Goal: Transaction & Acquisition: Download file/media

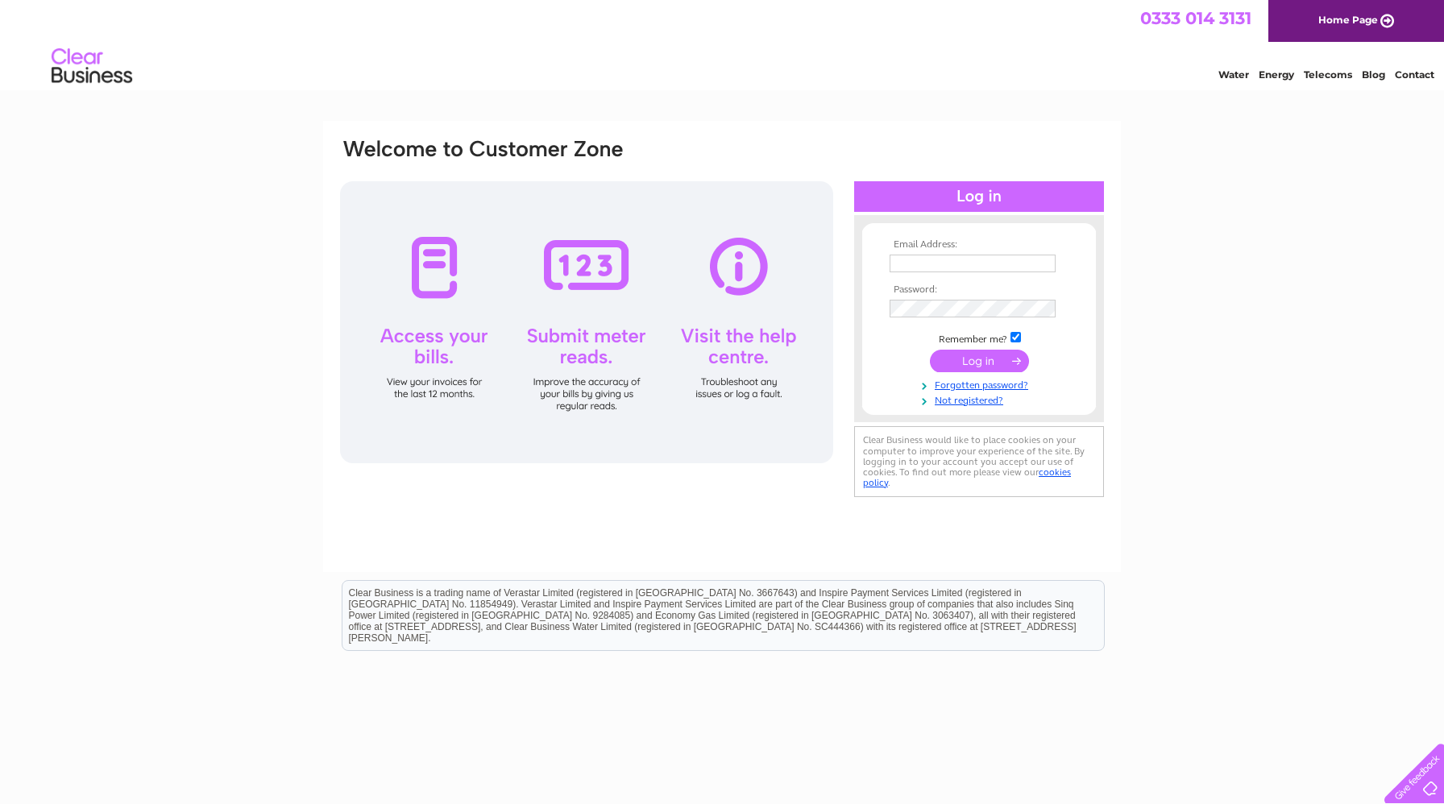
click at [448, 279] on div at bounding box center [586, 322] width 493 height 282
click at [438, 280] on div at bounding box center [586, 322] width 493 height 282
click at [955, 265] on input "text" at bounding box center [974, 264] width 168 height 19
type input "dave.gordon@cngsystems.co.uk"
click at [994, 359] on input "submit" at bounding box center [979, 361] width 99 height 23
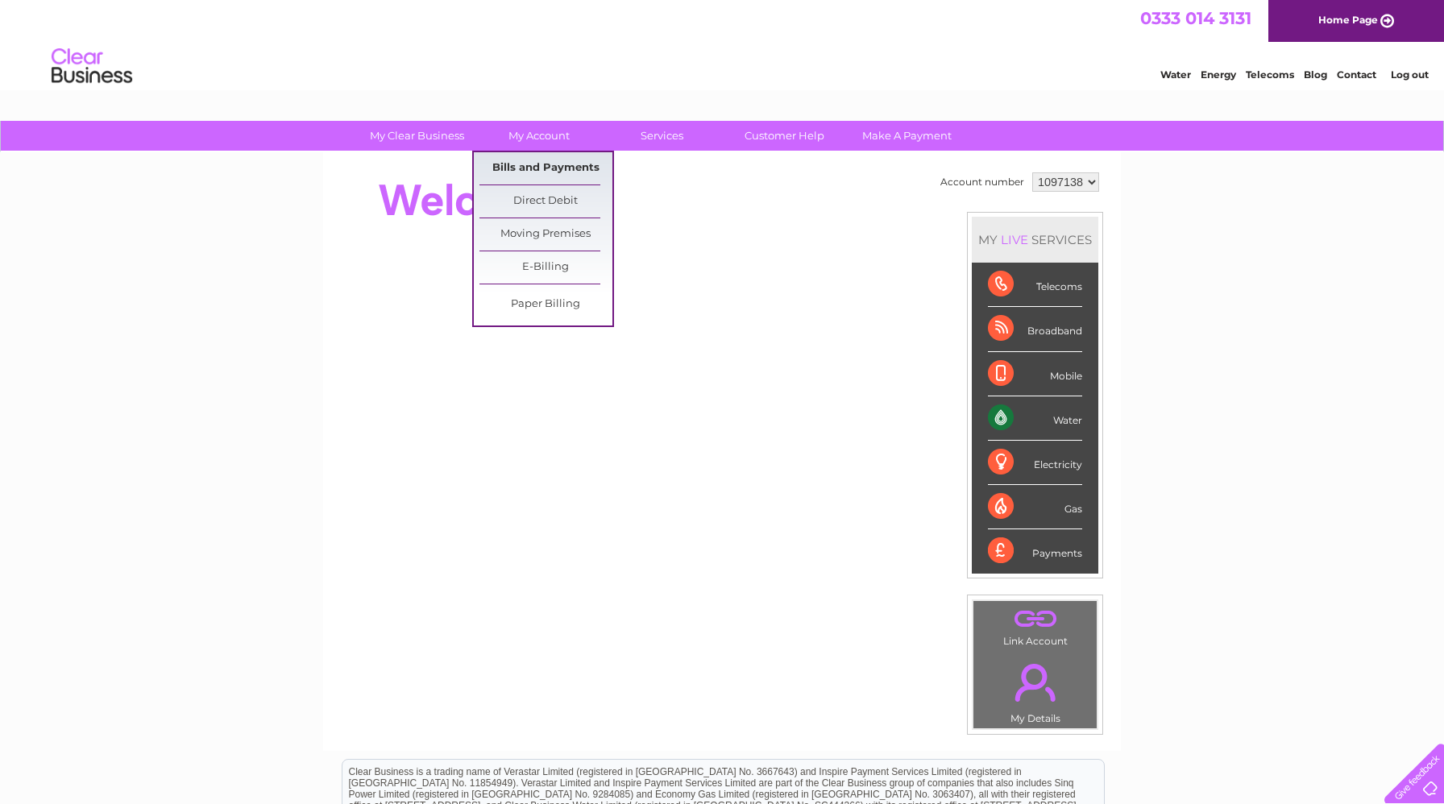
click at [537, 163] on link "Bills and Payments" at bounding box center [545, 168] width 133 height 32
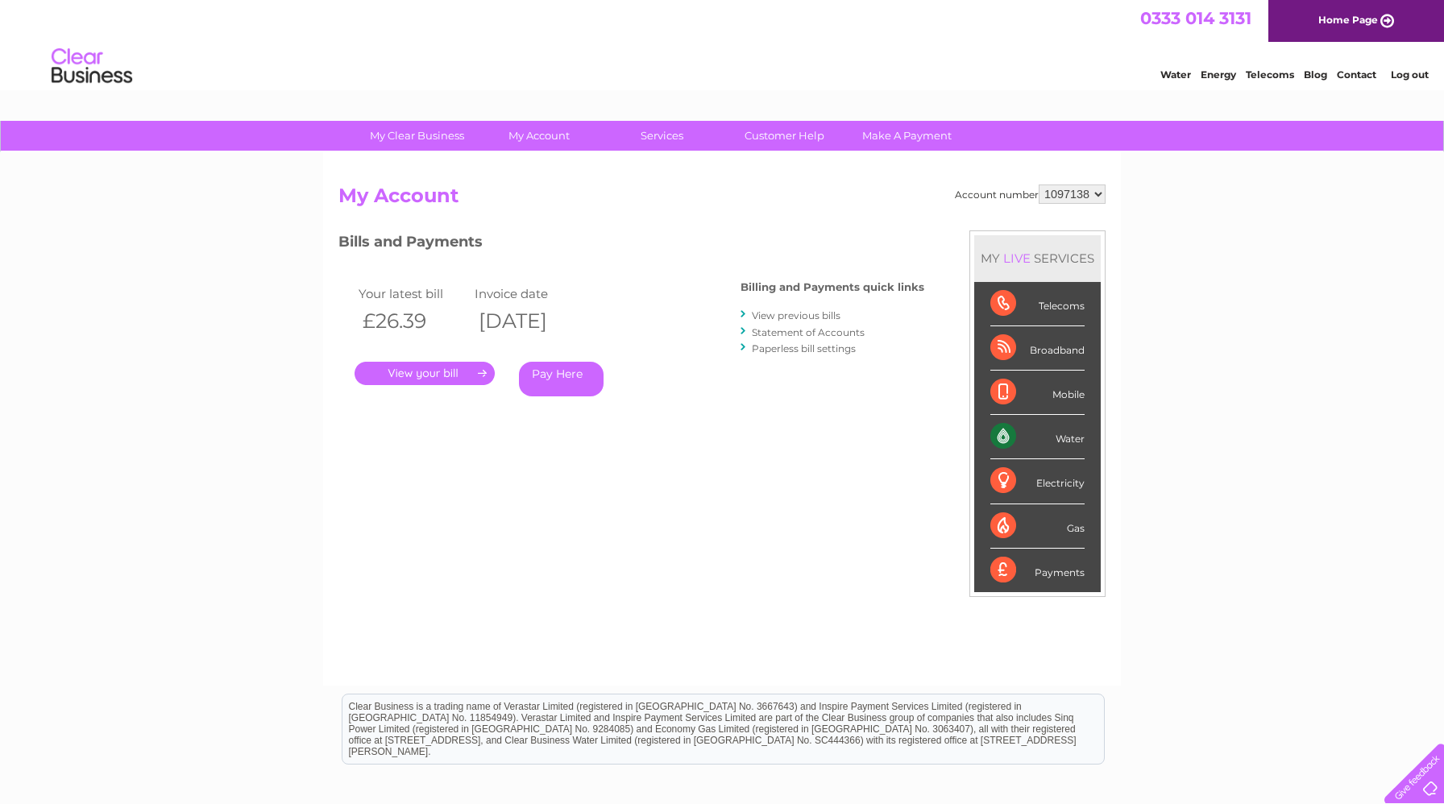
click at [458, 370] on link "." at bounding box center [425, 373] width 140 height 23
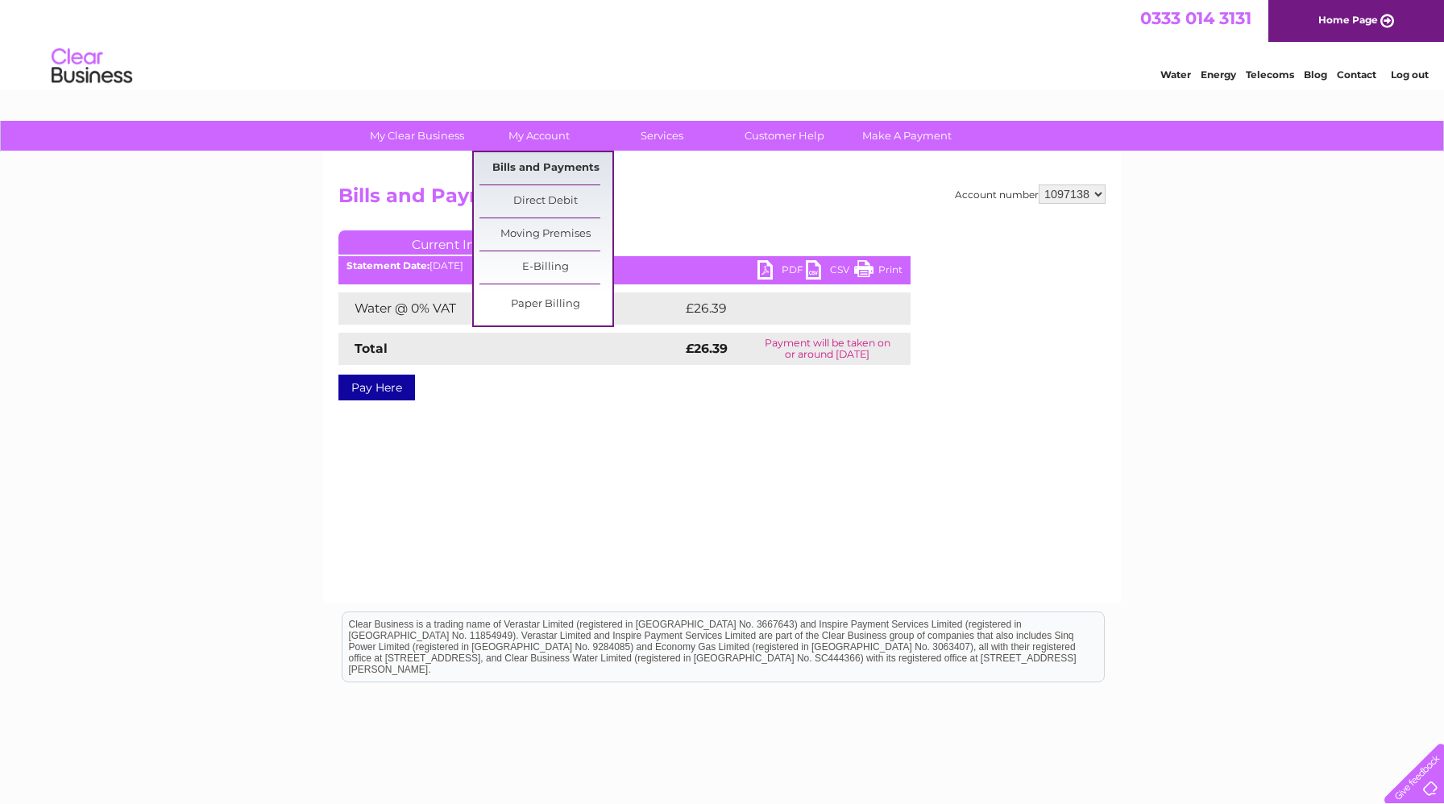
click at [528, 165] on link "Bills and Payments" at bounding box center [545, 168] width 133 height 32
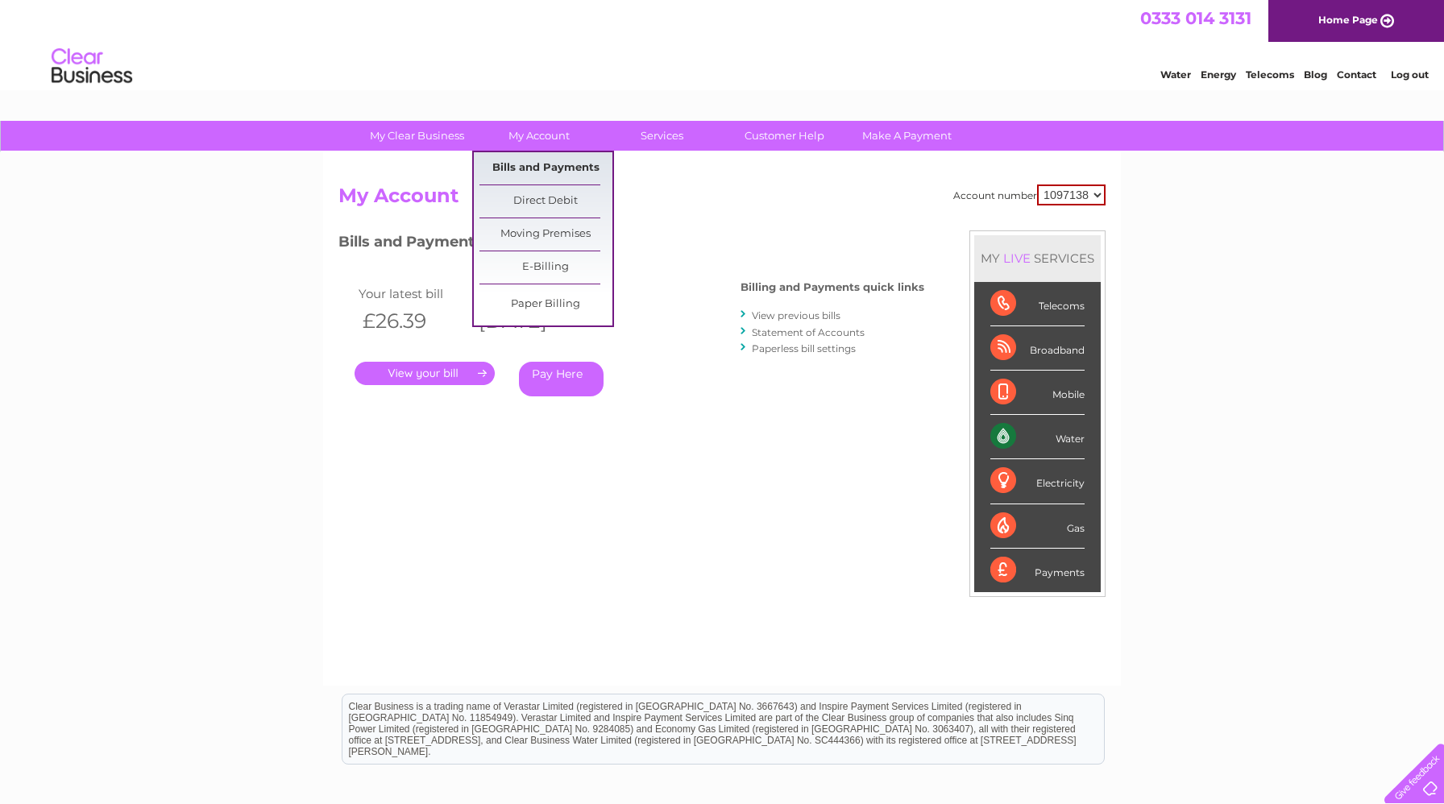
click at [568, 177] on link "Bills and Payments" at bounding box center [545, 168] width 133 height 32
click at [523, 165] on link "Bills and Payments" at bounding box center [545, 168] width 133 height 32
click at [535, 168] on link "Bills and Payments" at bounding box center [545, 168] width 133 height 32
click at [522, 163] on link "Bills and Payments" at bounding box center [545, 168] width 133 height 32
click at [524, 168] on link "Bills and Payments" at bounding box center [545, 168] width 133 height 32
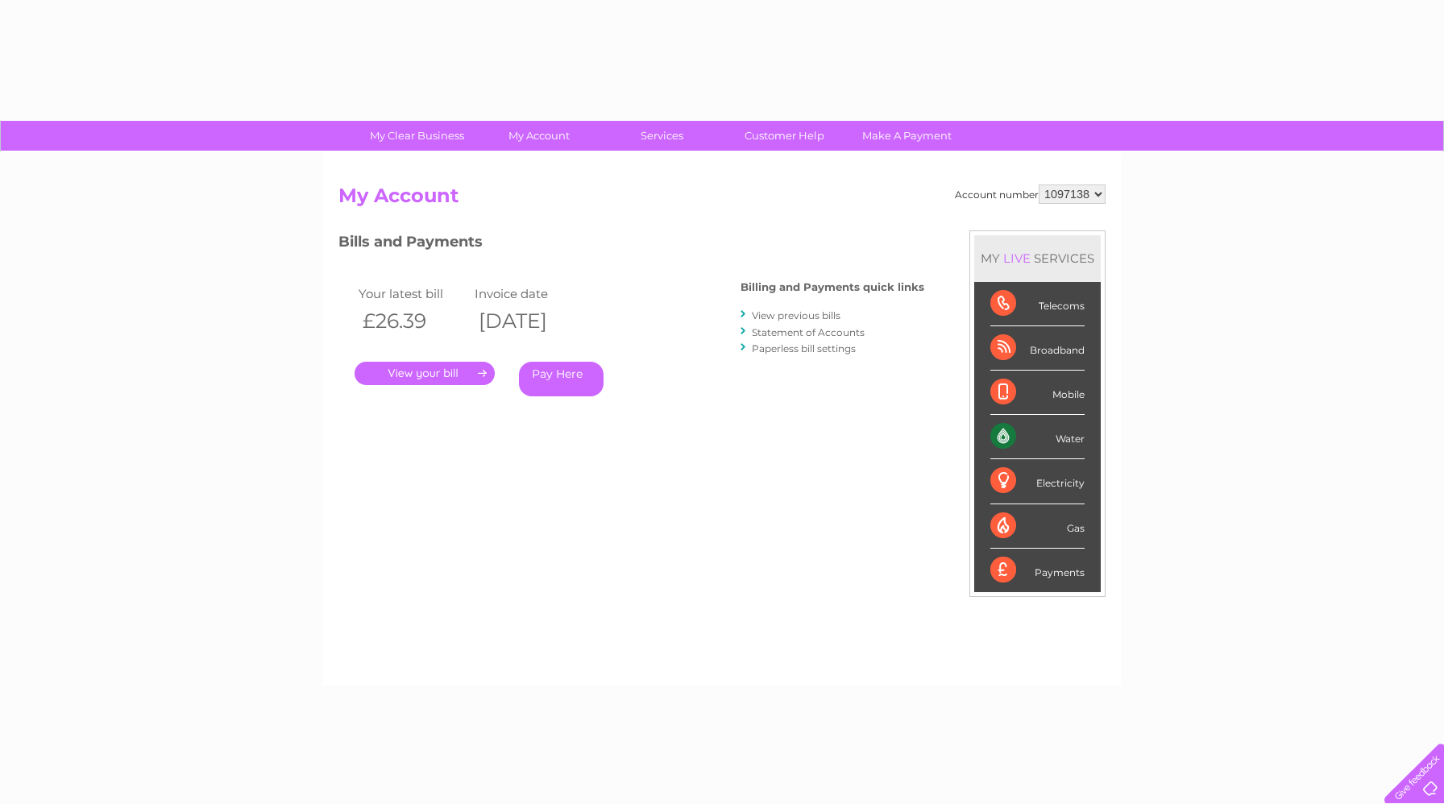
click at [842, 300] on div "Billing and Payments quick links View previous bills Statement of Accounts Pape…" at bounding box center [833, 320] width 184 height 106
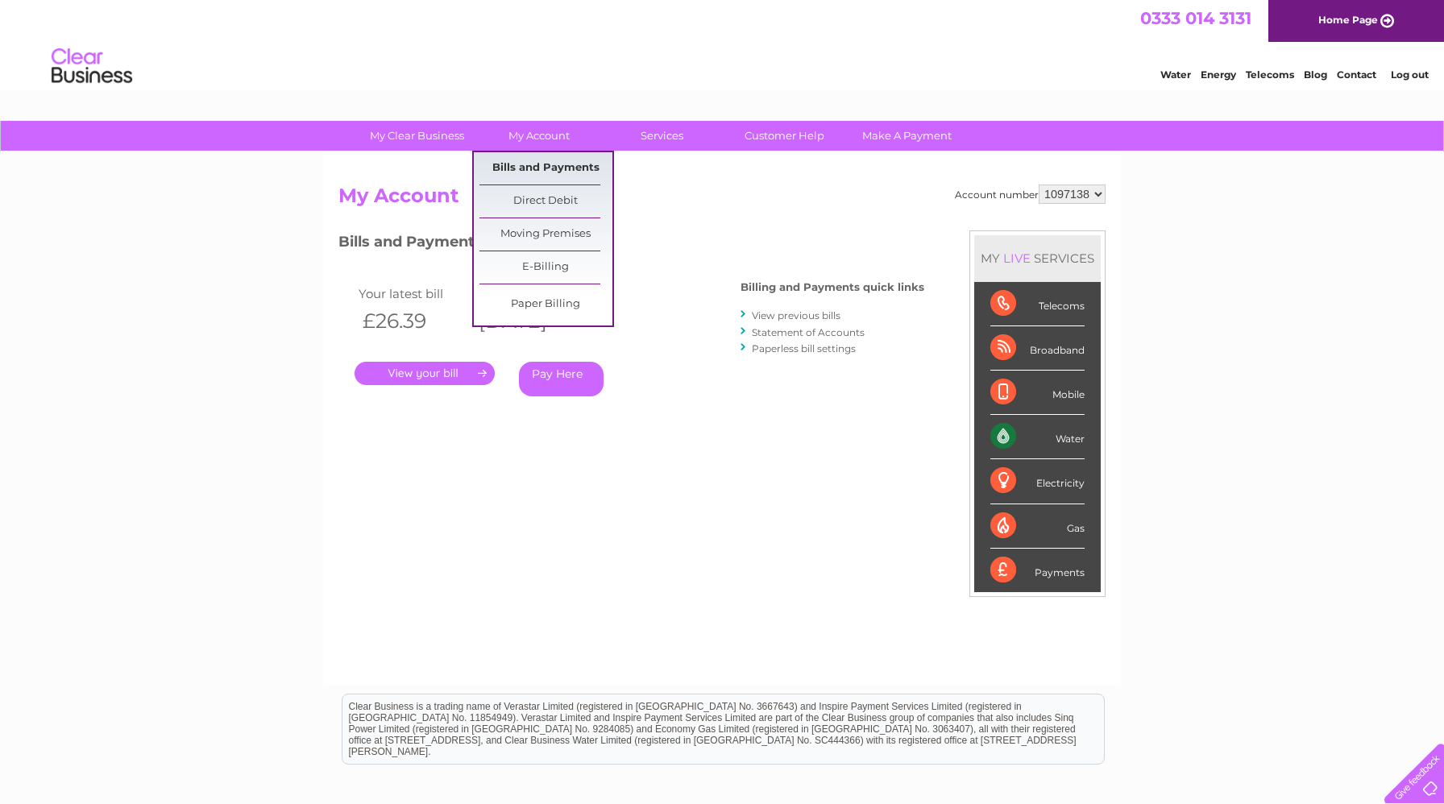
click at [532, 175] on link "Bills and Payments" at bounding box center [545, 168] width 133 height 32
click at [519, 164] on link "Bills and Payments" at bounding box center [545, 168] width 133 height 32
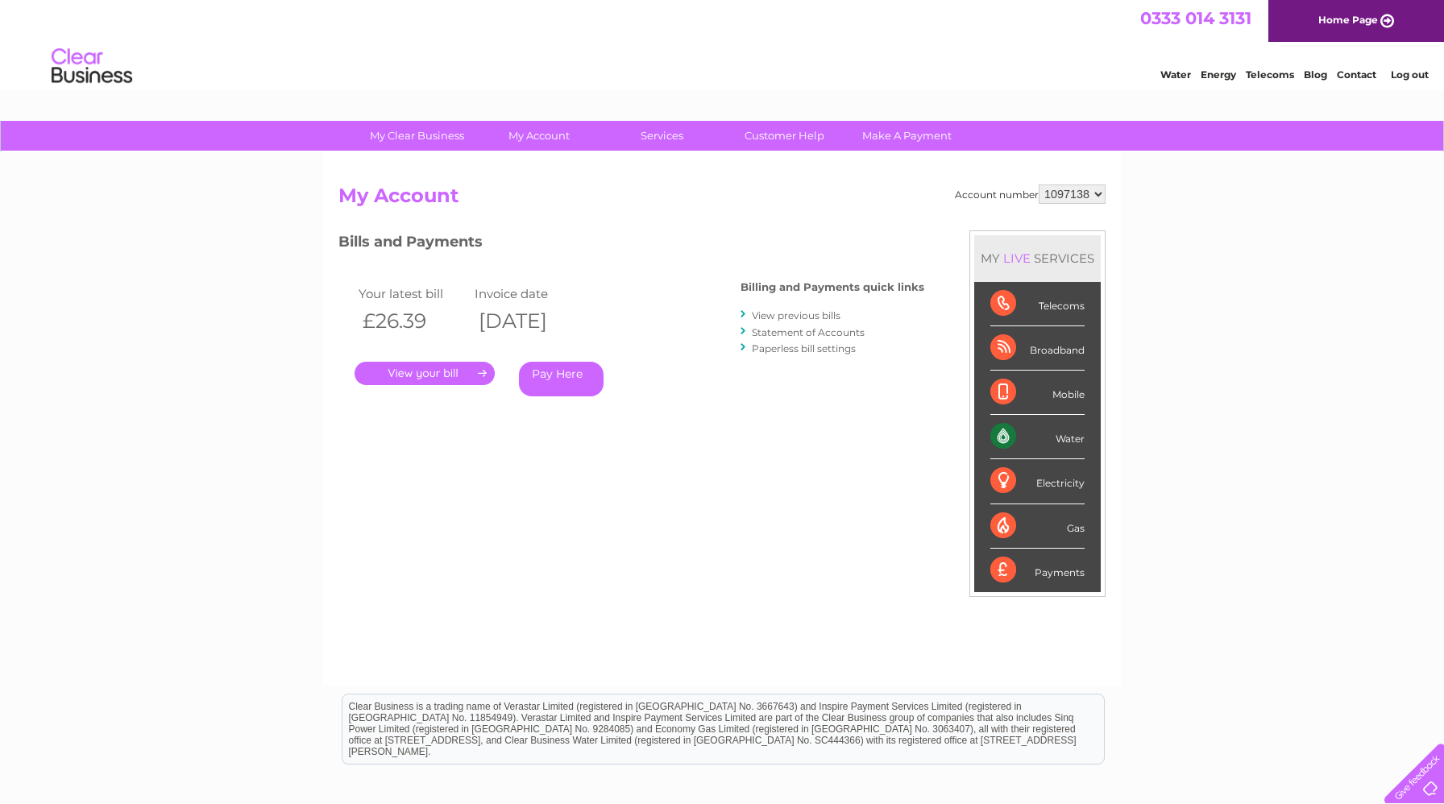
click at [374, 214] on h2 "My Account" at bounding box center [721, 200] width 767 height 31
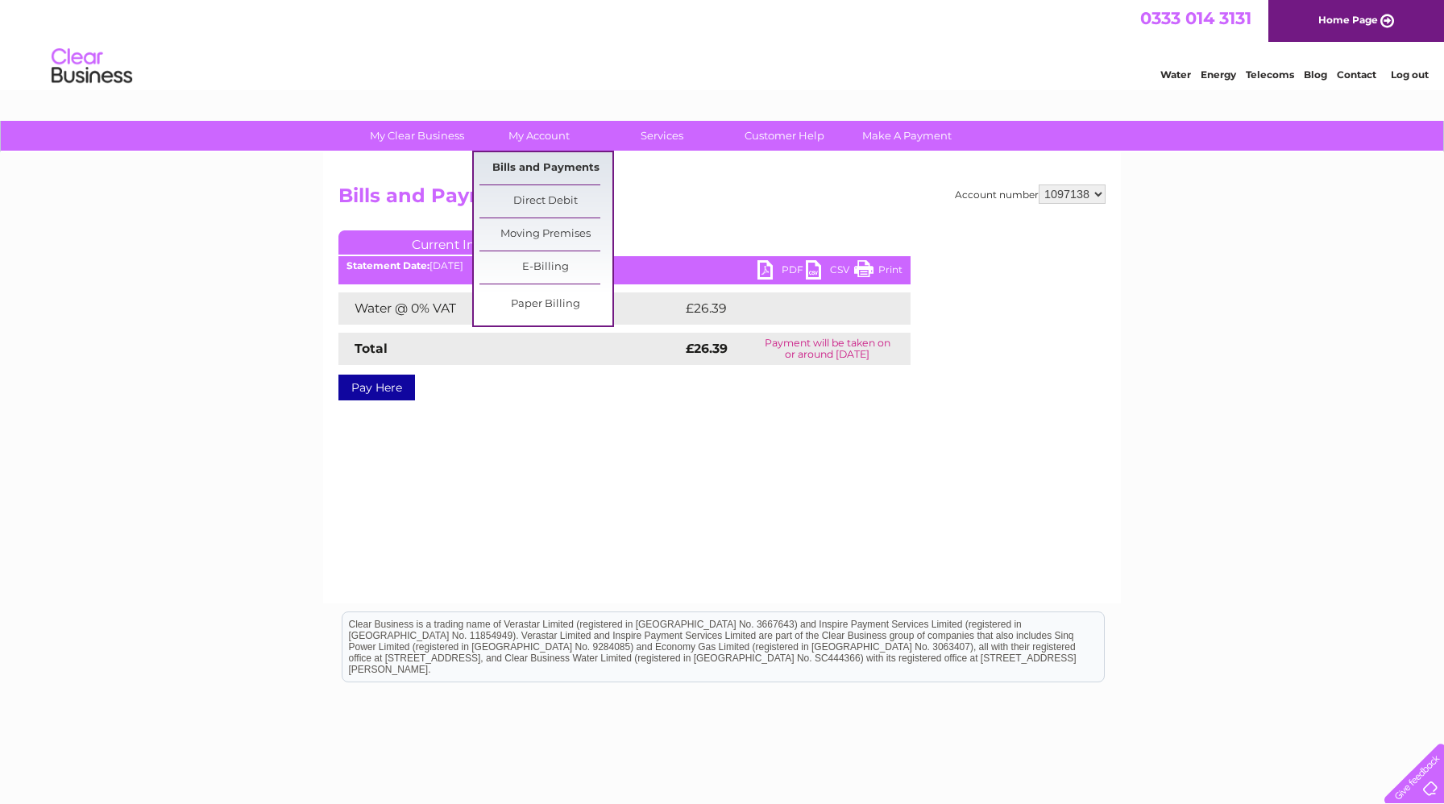
click at [529, 172] on link "Bills and Payments" at bounding box center [545, 168] width 133 height 32
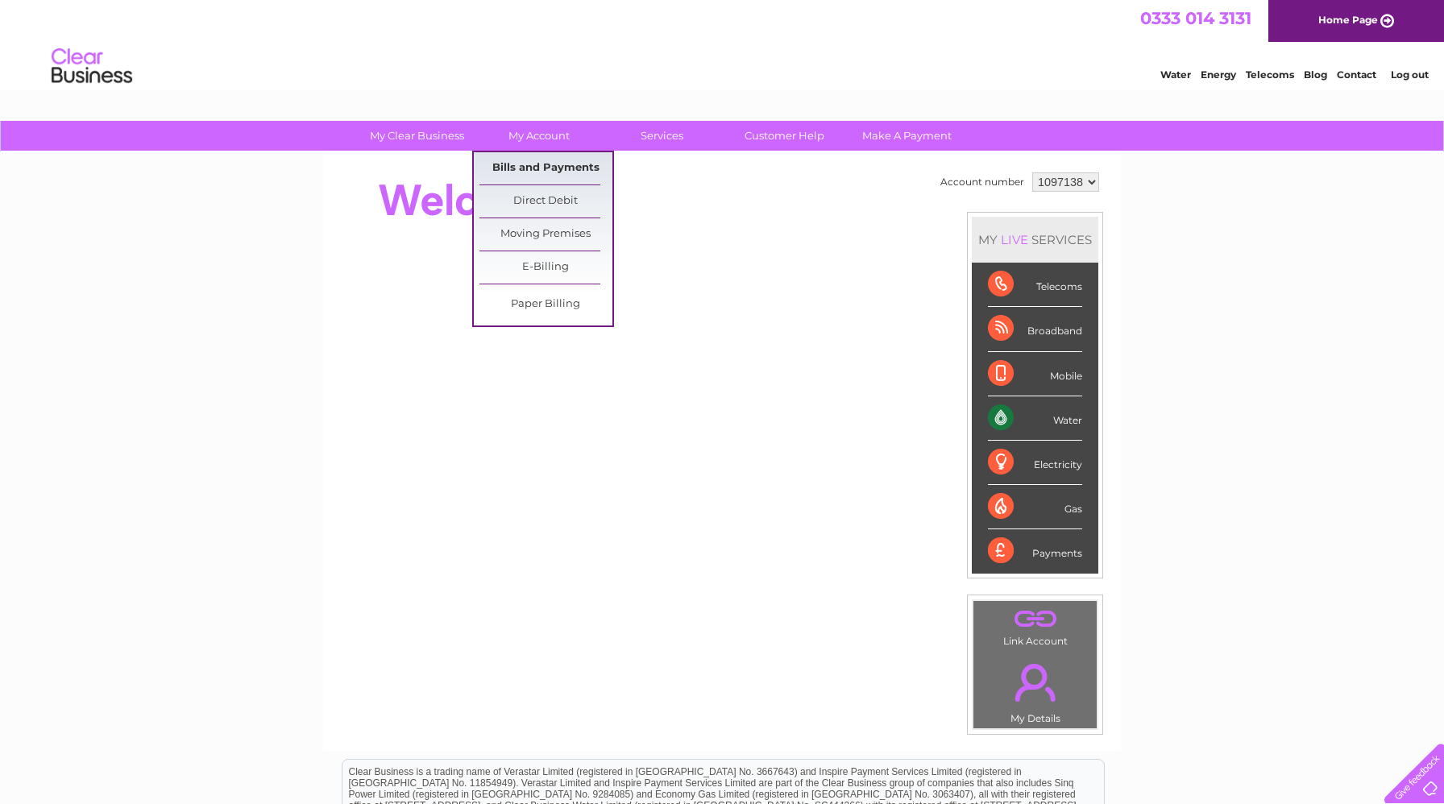
click at [529, 160] on link "Bills and Payments" at bounding box center [545, 168] width 133 height 32
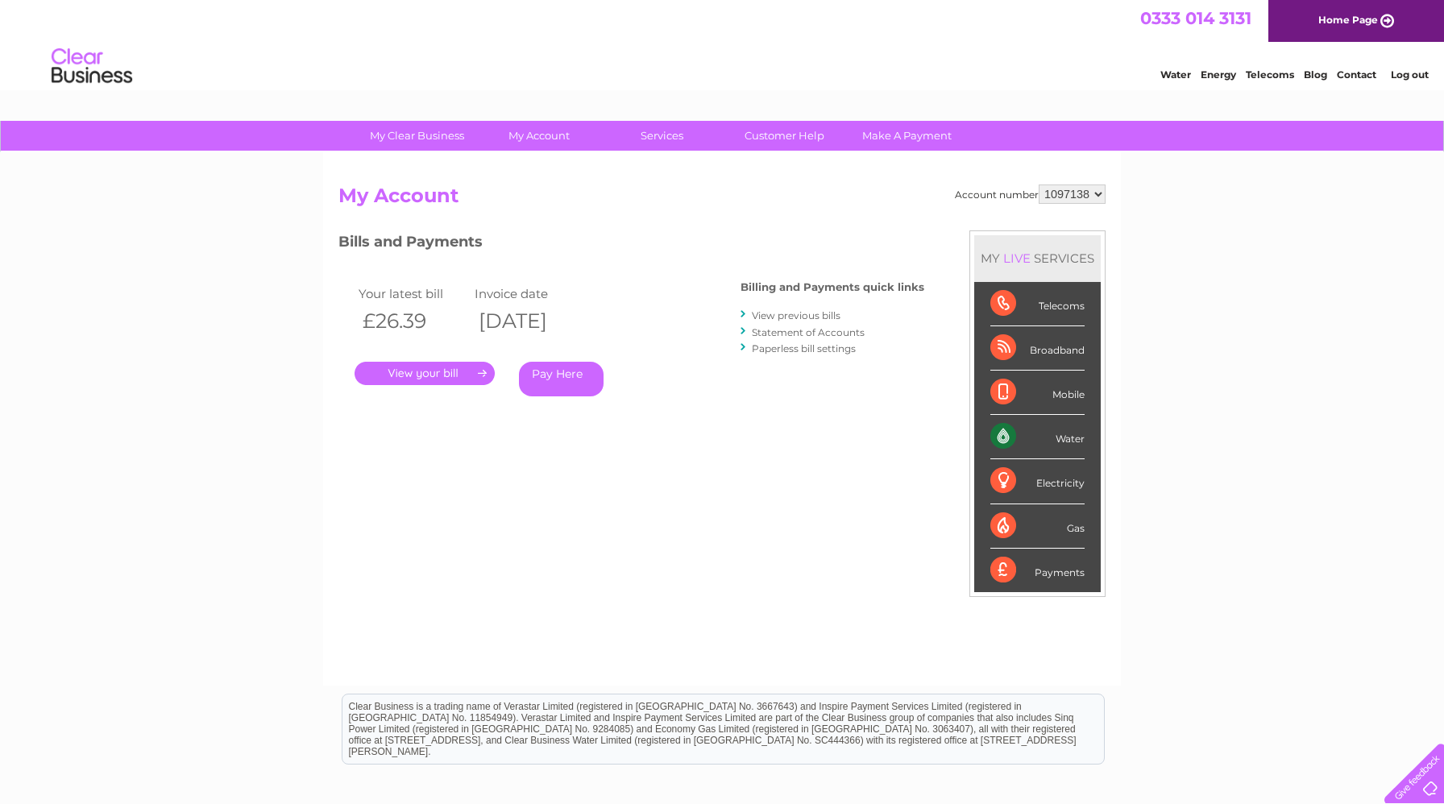
click at [769, 316] on link "View previous bills" at bounding box center [796, 315] width 89 height 12
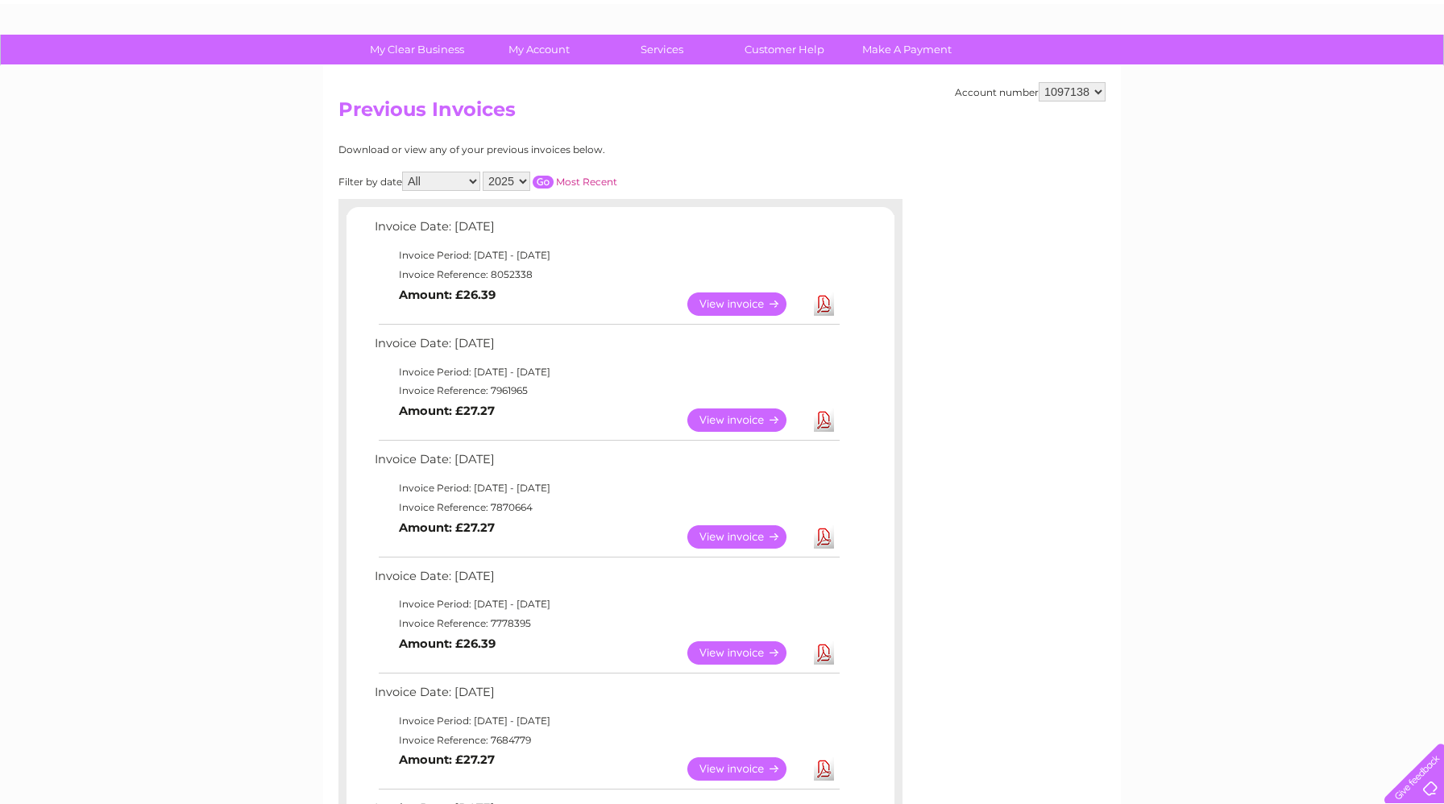
scroll to position [88, 0]
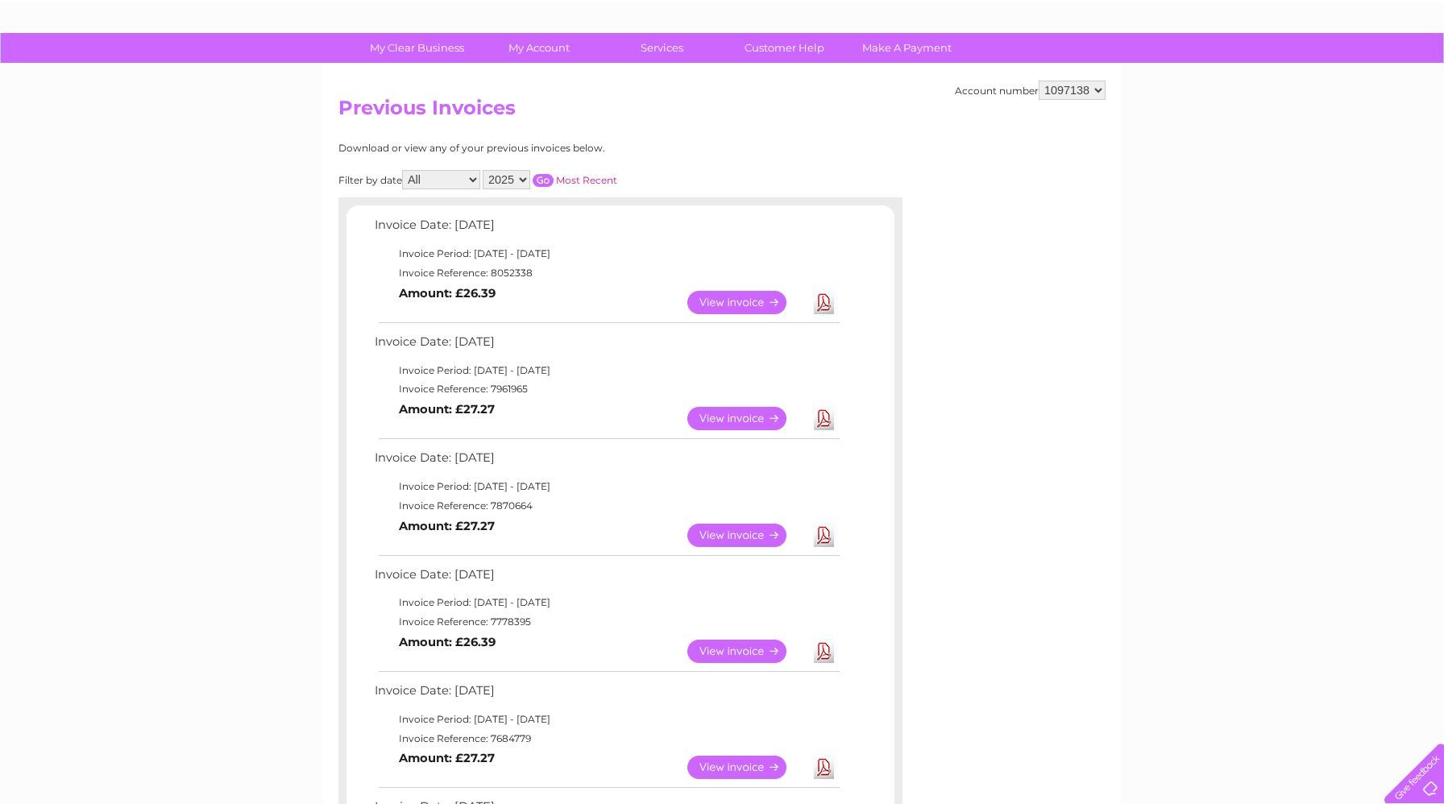
click at [820, 422] on link "Download" at bounding box center [824, 418] width 20 height 23
